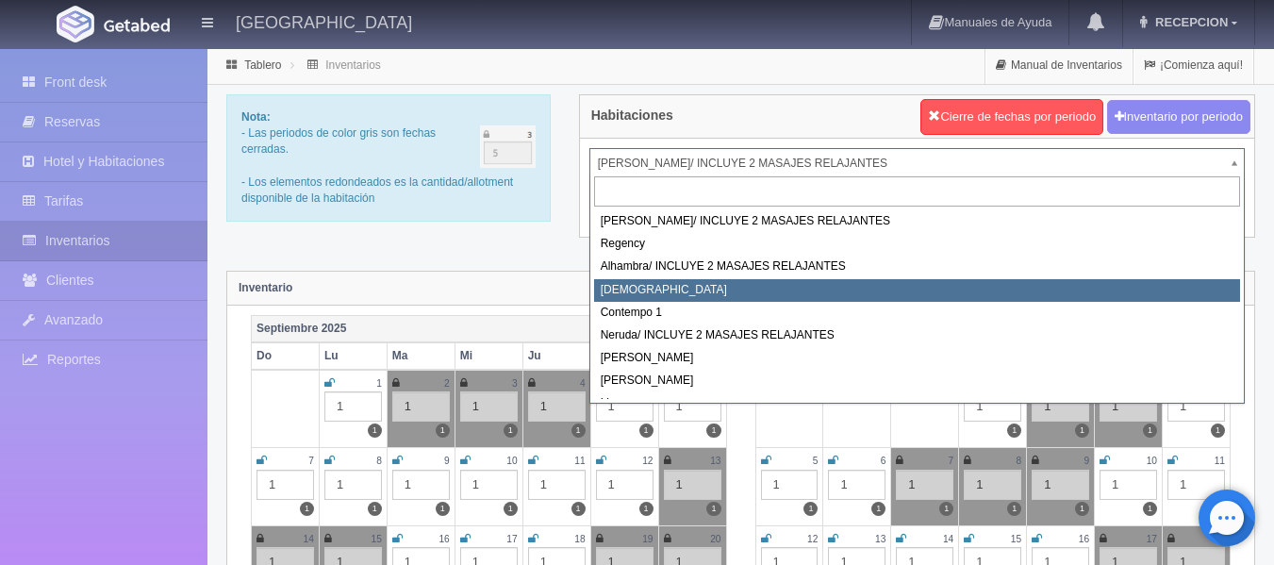
select select "720"
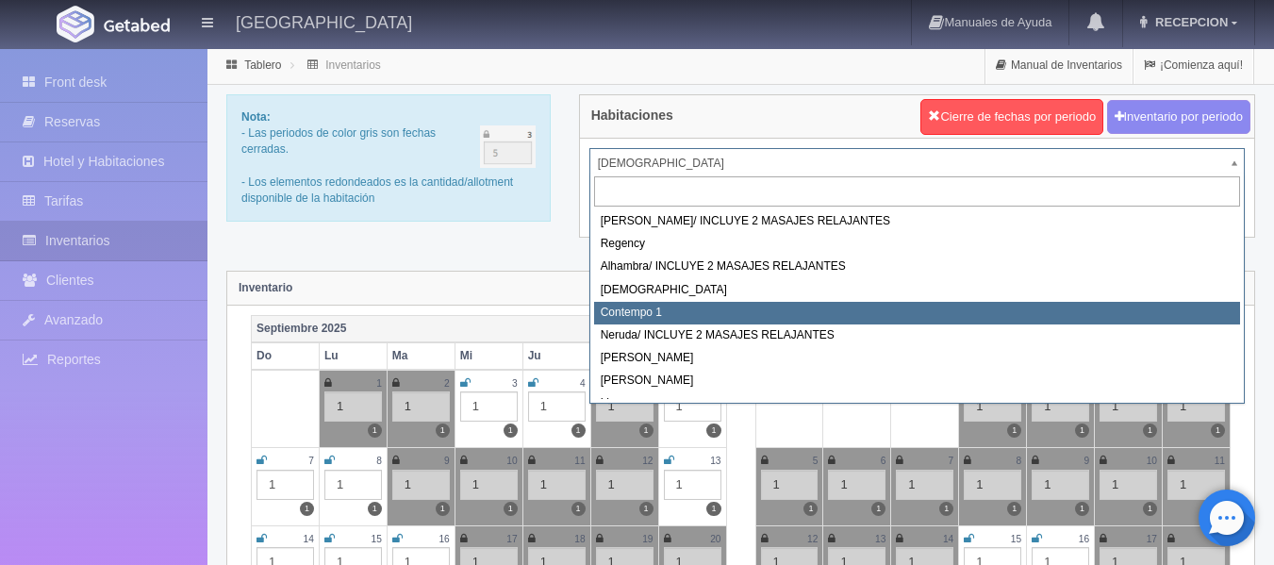
select select "721"
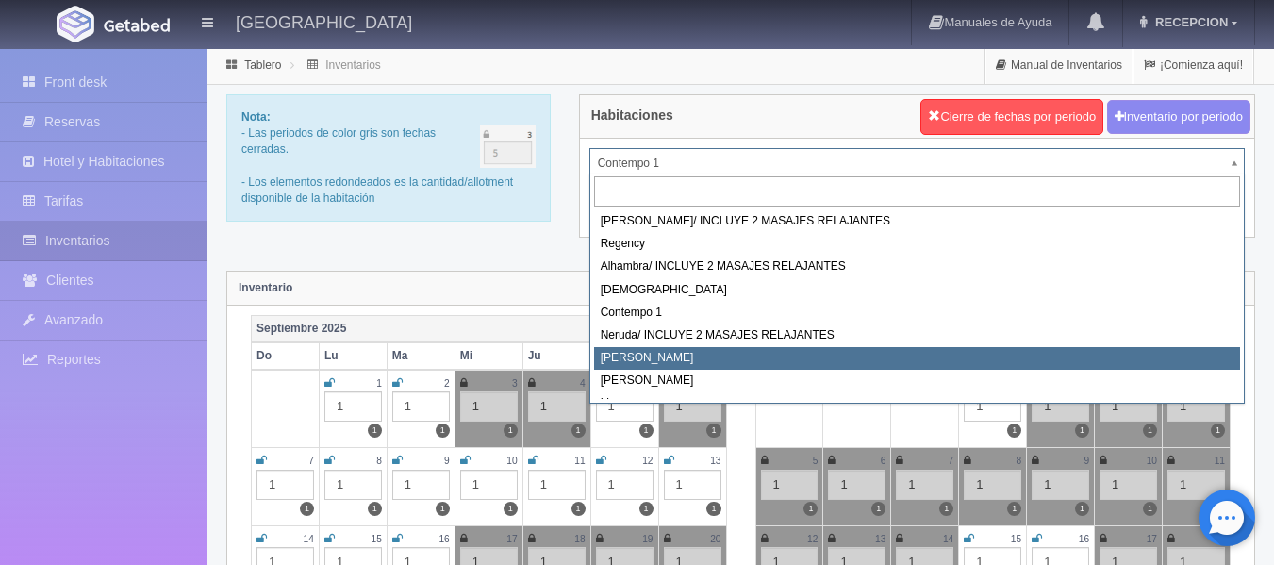
select select "723"
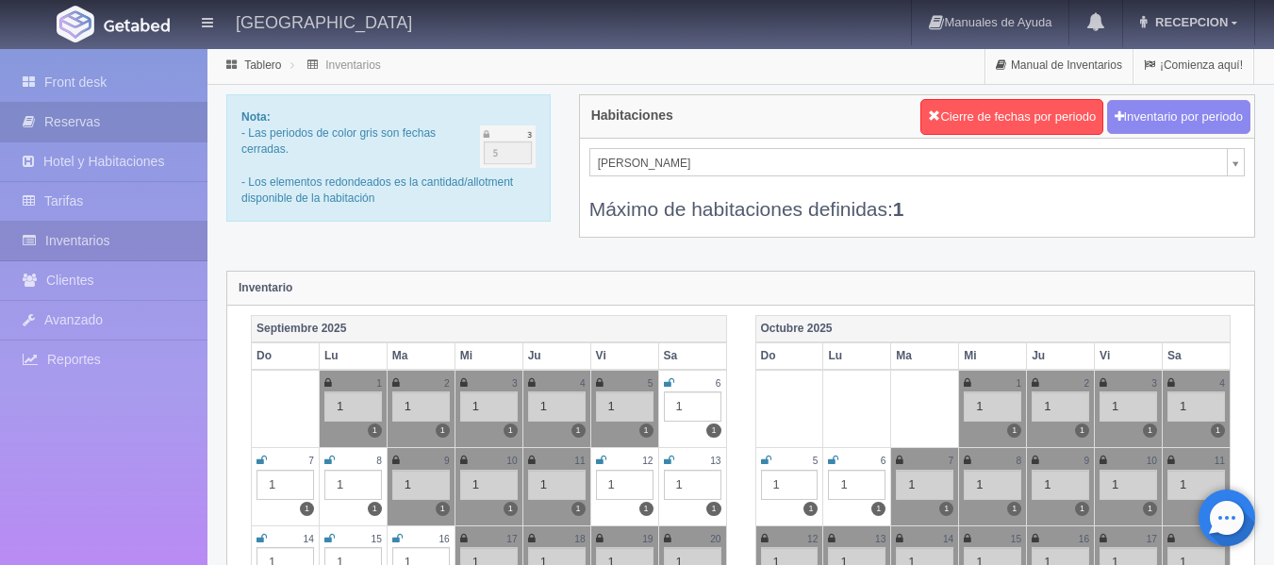
click at [100, 123] on link "Reservas" at bounding box center [103, 122] width 207 height 39
